Goal: Task Accomplishment & Management: Manage account settings

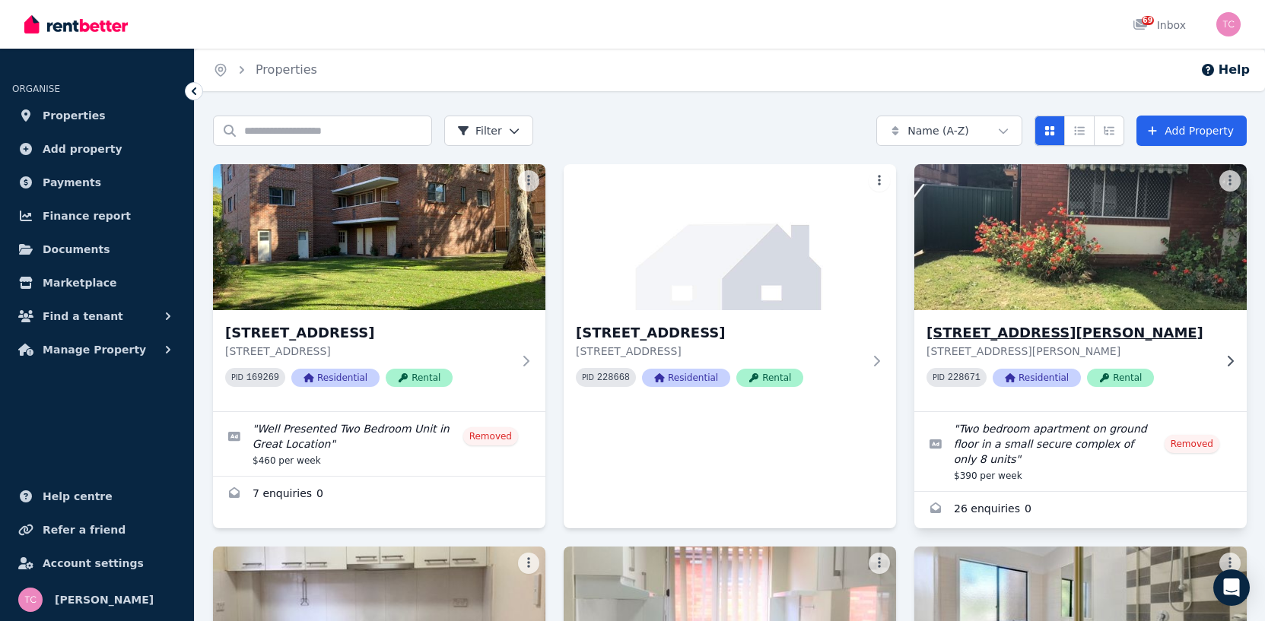
click at [1036, 248] on img at bounding box center [1080, 237] width 349 height 154
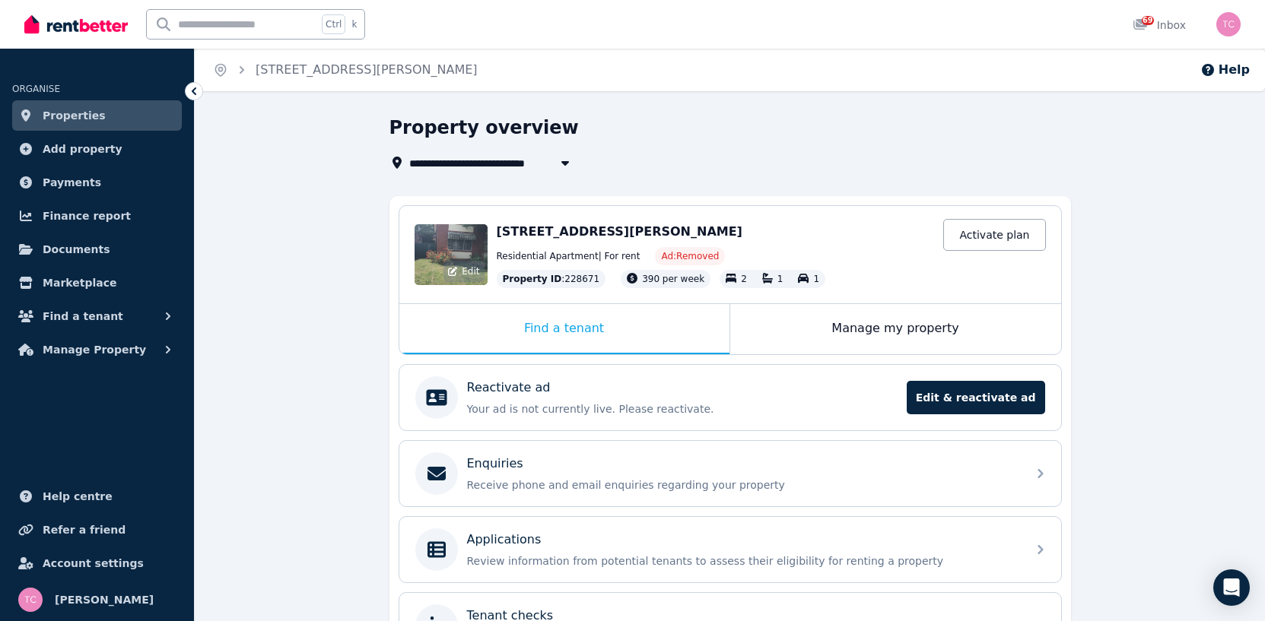
click at [470, 259] on div "Edit" at bounding box center [450, 254] width 73 height 61
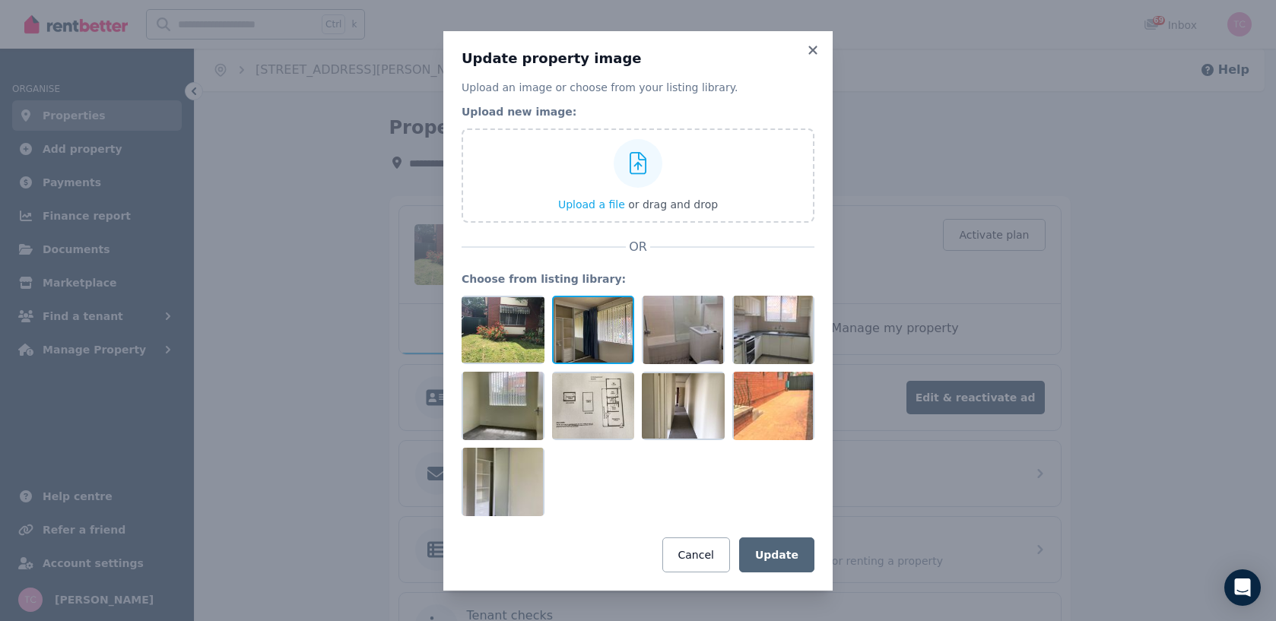
click at [603, 320] on div at bounding box center [593, 330] width 83 height 68
click at [618, 310] on icon at bounding box center [623, 308] width 14 height 14
click at [627, 300] on div at bounding box center [623, 309] width 14 height 18
click at [600, 312] on div at bounding box center [593, 330] width 83 height 68
click at [813, 50] on icon at bounding box center [812, 50] width 8 height 8
